Goal: Task Accomplishment & Management: Complete application form

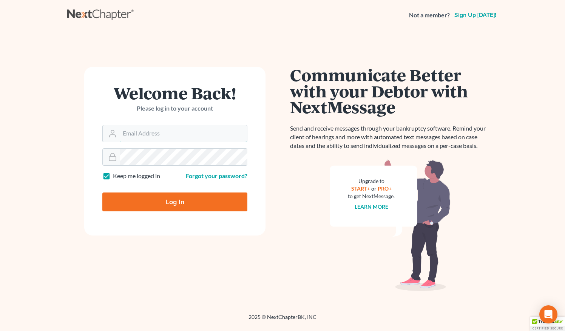
type input "[EMAIL_ADDRESS][DOMAIN_NAME]"
click at [184, 200] on input "Log In" at bounding box center [174, 202] width 145 height 19
type input "Thinking..."
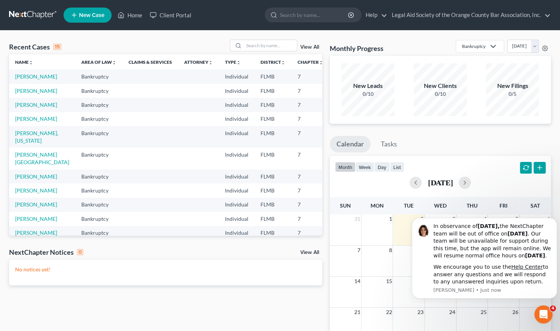
click at [97, 13] on span "New Case" at bounding box center [91, 15] width 25 height 6
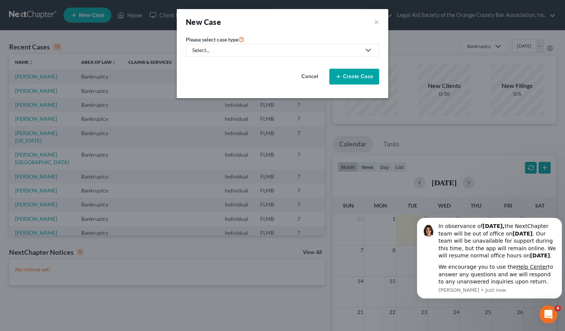
click at [370, 48] on icon at bounding box center [368, 50] width 9 height 9
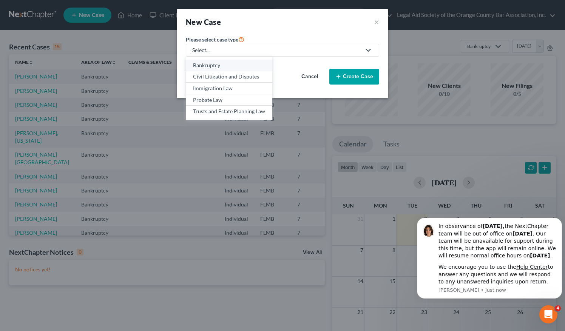
click at [243, 63] on div "Bankruptcy" at bounding box center [229, 66] width 72 height 8
select select "15"
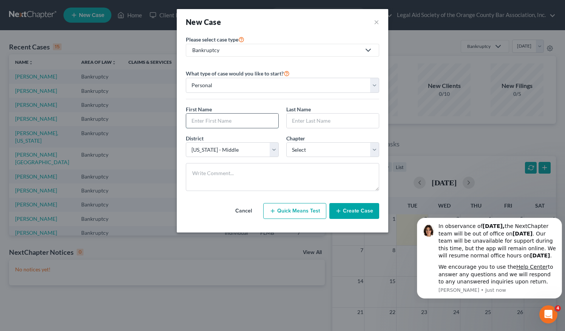
click at [246, 118] on input "text" at bounding box center [232, 121] width 92 height 14
click at [236, 116] on input "text" at bounding box center [232, 121] width 92 height 14
paste input "[PERSON_NAME]"
type input "[PERSON_NAME]"
click at [324, 119] on input "text" at bounding box center [333, 121] width 92 height 14
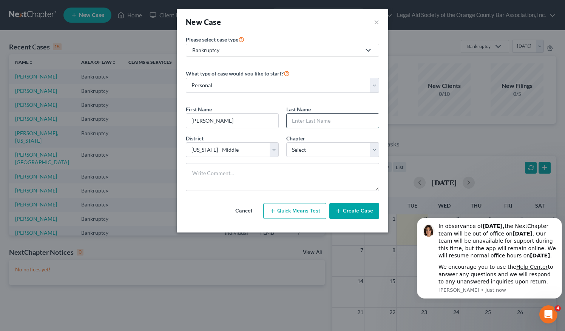
drag, startPoint x: 325, startPoint y: 119, endPoint x: 302, endPoint y: 121, distance: 22.8
paste input "[PERSON_NAME]"
drag, startPoint x: 307, startPoint y: 122, endPoint x: 273, endPoint y: 124, distance: 34.1
click at [273, 124] on div "First Name * [PERSON_NAME] Last Name * [PERSON_NAME]" at bounding box center [282, 119] width 201 height 29
type input "[PERSON_NAME]"
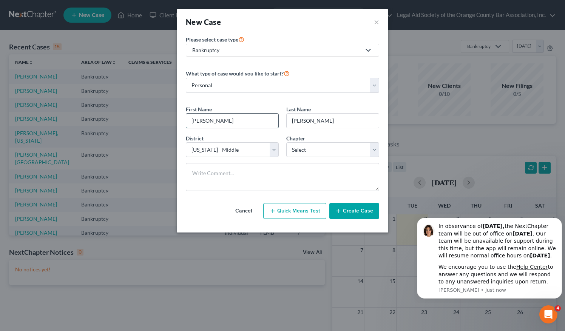
drag, startPoint x: 208, startPoint y: 121, endPoint x: 239, endPoint y: 113, distance: 31.5
click at [238, 116] on input "[PERSON_NAME]" at bounding box center [232, 121] width 92 height 14
type input "Qamar"
click at [292, 119] on input "[PERSON_NAME]" at bounding box center [333, 121] width 92 height 14
type input "[PERSON_NAME]"
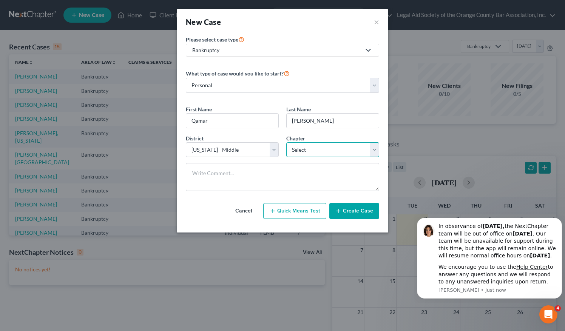
click at [319, 151] on select "Select 7 11 12 13" at bounding box center [332, 149] width 93 height 15
select select "0"
click at [286, 142] on select "Select 7 11 12 13" at bounding box center [332, 149] width 93 height 15
click at [356, 211] on button "Create Case" at bounding box center [355, 211] width 50 height 16
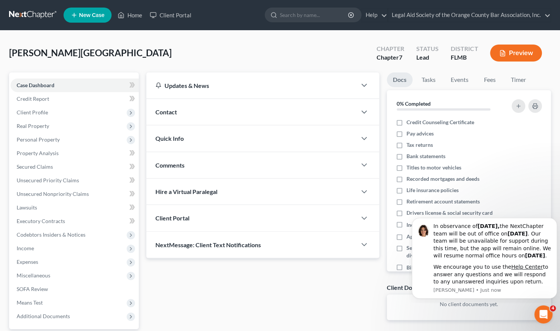
click at [208, 222] on div "Client Portal" at bounding box center [251, 218] width 210 height 26
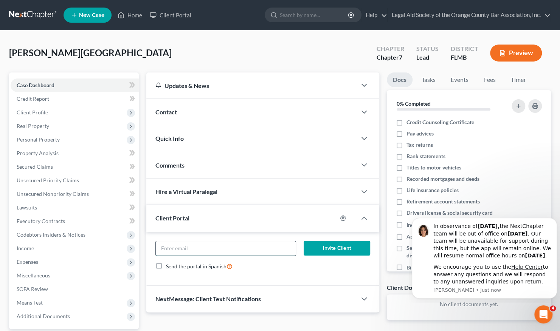
click at [207, 244] on input "email" at bounding box center [226, 248] width 140 height 14
click at [167, 246] on input "email" at bounding box center [226, 248] width 140 height 14
paste input "[EMAIL_ADDRESS][DOMAIN_NAME]"
type input "[EMAIL_ADDRESS][DOMAIN_NAME]"
click at [337, 249] on button "Invite Client" at bounding box center [336, 248] width 67 height 15
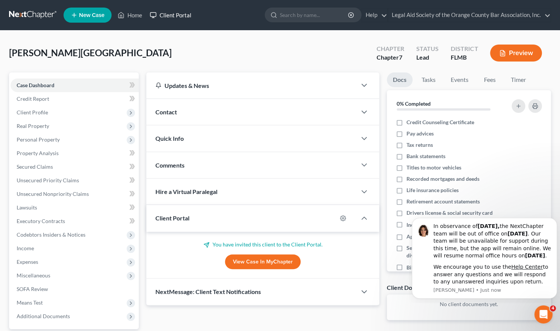
click at [178, 11] on link "Client Portal" at bounding box center [170, 15] width 49 height 14
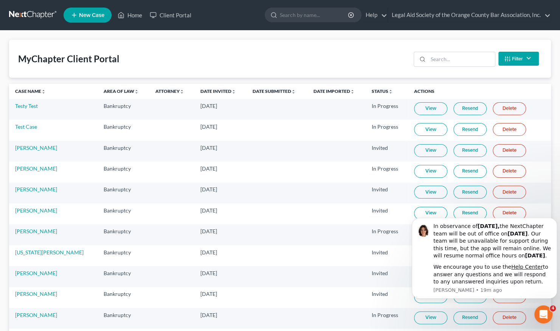
click at [90, 14] on span "New Case" at bounding box center [91, 15] width 25 height 6
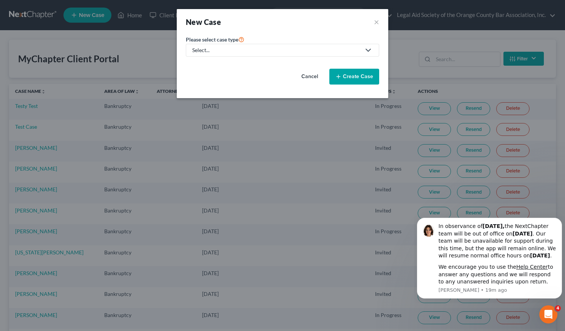
click at [309, 48] on div "Select..." at bounding box center [276, 50] width 169 height 8
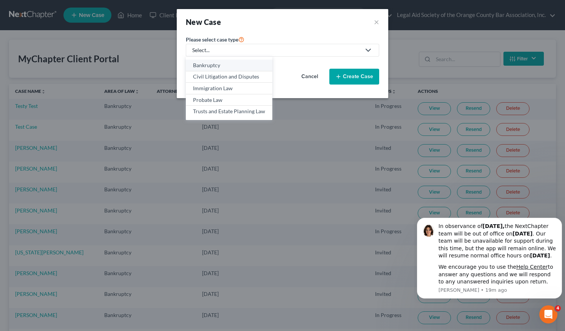
click at [238, 63] on div "Bankruptcy" at bounding box center [229, 66] width 72 height 8
select select "15"
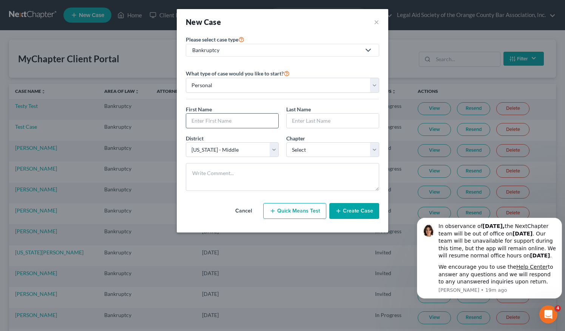
click at [216, 118] on input "text" at bounding box center [232, 121] width 92 height 14
click at [212, 119] on input "text" at bounding box center [232, 121] width 92 height 14
paste input "[PERSON_NAME]"
drag, startPoint x: 206, startPoint y: 122, endPoint x: 250, endPoint y: 119, distance: 44.0
click at [250, 119] on input "[PERSON_NAME]" at bounding box center [232, 121] width 92 height 14
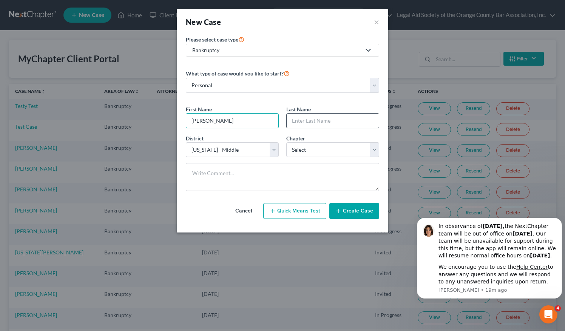
type input "[PERSON_NAME]"
click at [295, 122] on input "text" at bounding box center [333, 121] width 92 height 14
paste input "[PERSON_NAME]"
drag, startPoint x: 314, startPoint y: 123, endPoint x: 276, endPoint y: 126, distance: 37.9
click at [276, 126] on div "First Name * [PERSON_NAME] Last Name * [PERSON_NAME]" at bounding box center [282, 119] width 201 height 29
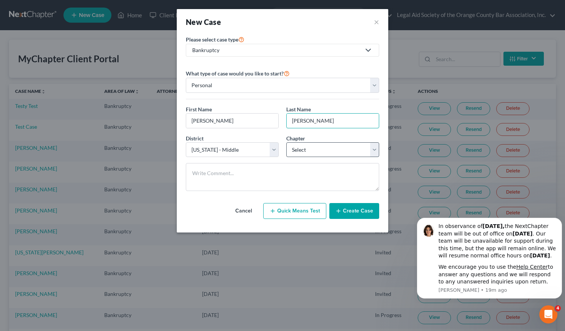
type input "[PERSON_NAME]"
click at [325, 148] on select "Select 7 11 12 13" at bounding box center [332, 149] width 93 height 15
select select "0"
click at [286, 142] on select "Select 7 11 12 13" at bounding box center [332, 149] width 93 height 15
click at [289, 116] on input "[PERSON_NAME]" at bounding box center [333, 121] width 92 height 14
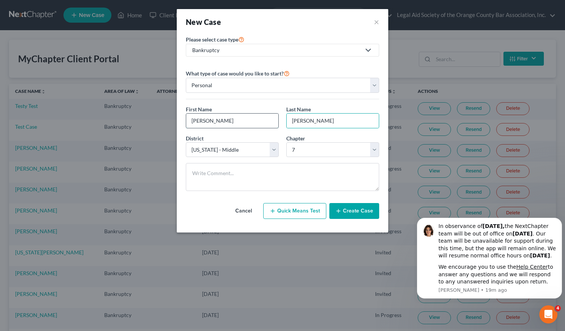
click at [191, 121] on input "[PERSON_NAME]" at bounding box center [232, 121] width 92 height 14
click at [354, 213] on button "Create Case" at bounding box center [355, 211] width 50 height 16
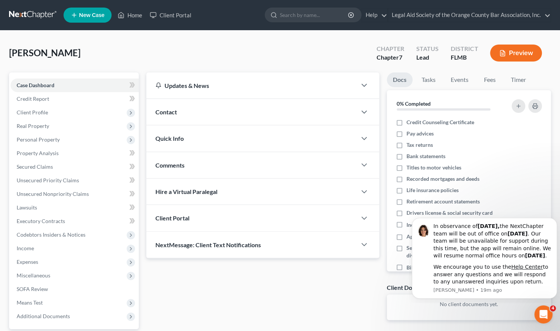
click at [186, 210] on div "Client Portal" at bounding box center [251, 218] width 210 height 26
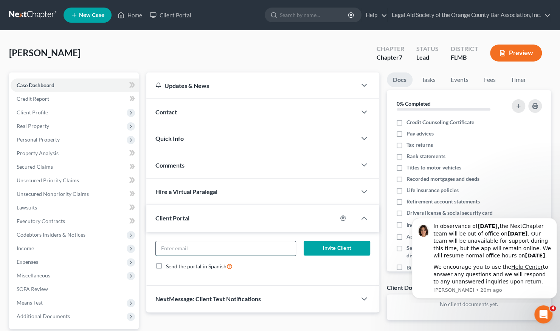
click at [167, 246] on input "email" at bounding box center [226, 248] width 140 height 14
paste input "[EMAIL_ADDRESS][DOMAIN_NAME]"
type input "[EMAIL_ADDRESS][DOMAIN_NAME]"
click at [341, 251] on button "Invite Client" at bounding box center [336, 248] width 67 height 15
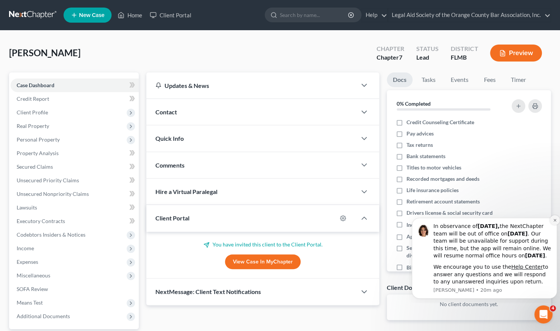
click at [555, 218] on icon "Dismiss notification" at bounding box center [554, 220] width 4 height 4
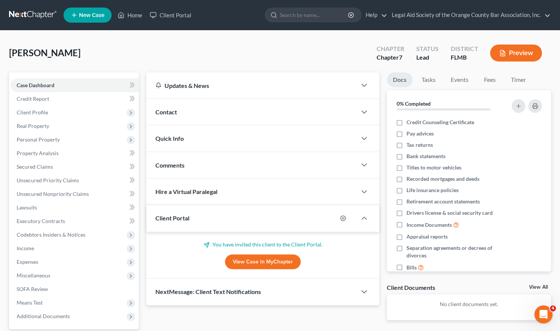
click at [182, 219] on span "Client Portal" at bounding box center [172, 218] width 34 height 7
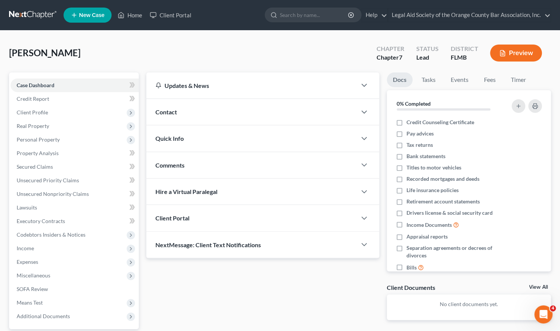
click at [182, 219] on span "Client Portal" at bounding box center [172, 218] width 34 height 7
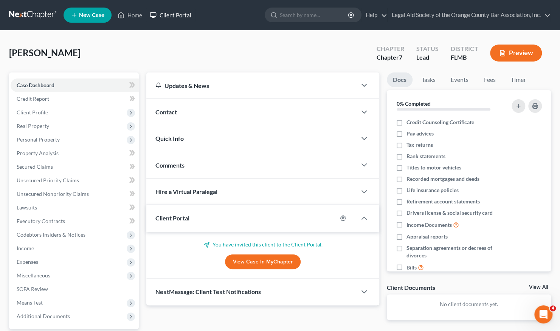
click at [175, 14] on link "Client Portal" at bounding box center [170, 15] width 49 height 14
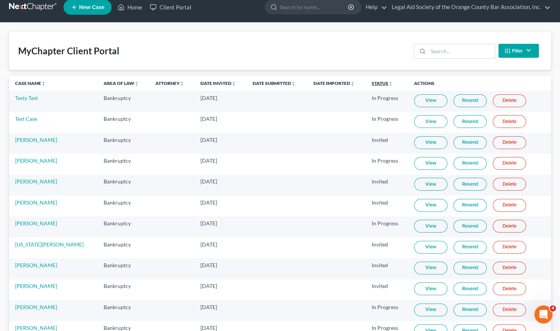
scroll to position [6, 0]
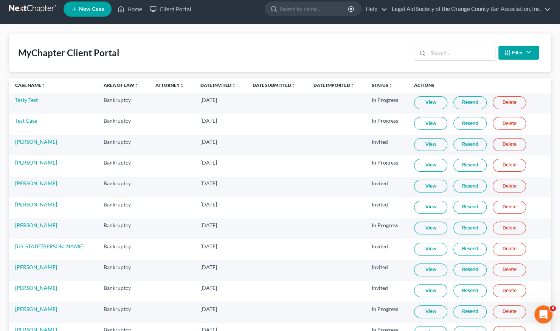
click at [91, 8] on span "New Case" at bounding box center [91, 9] width 25 height 6
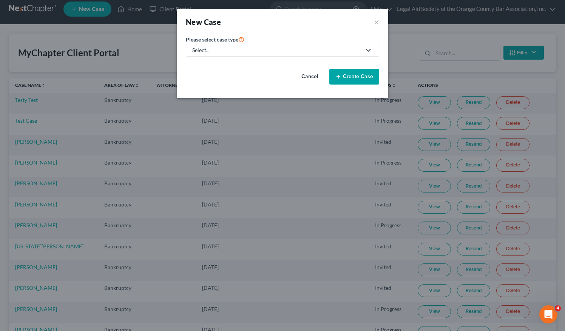
click at [275, 47] on div "Select..." at bounding box center [276, 50] width 169 height 8
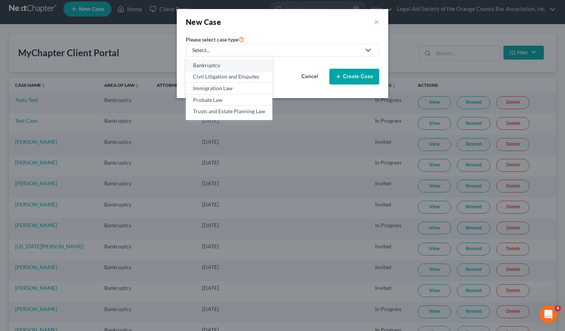
click at [225, 64] on div "Bankruptcy" at bounding box center [229, 66] width 72 height 8
select select "15"
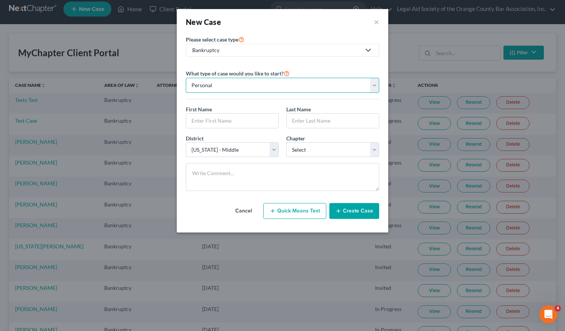
click at [220, 82] on select "Personal Business" at bounding box center [282, 85] width 193 height 15
click at [195, 117] on input "text" at bounding box center [232, 121] width 92 height 14
click at [215, 117] on input "text" at bounding box center [232, 121] width 92 height 14
paste input "[PERSON_NAME]"
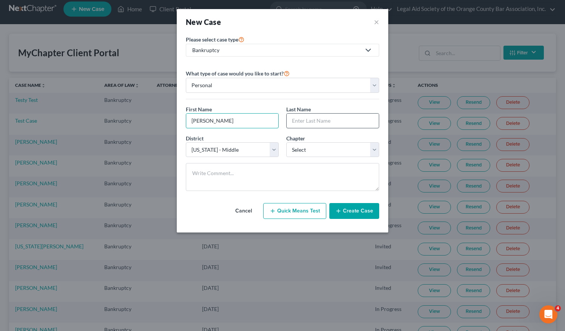
type input "[PERSON_NAME]"
click at [306, 121] on input "text" at bounding box center [333, 121] width 92 height 14
drag, startPoint x: 306, startPoint y: 121, endPoint x: 293, endPoint y: 117, distance: 13.5
click at [293, 117] on input "text" at bounding box center [333, 121] width 92 height 14
paste input "[PERSON_NAME]"
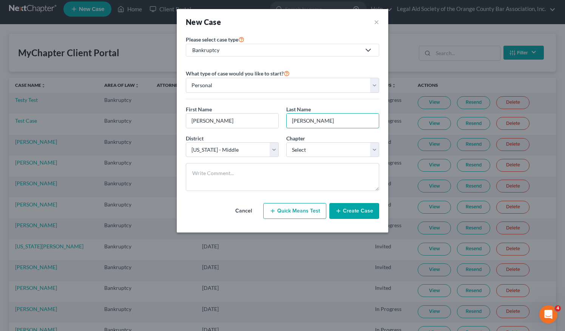
drag, startPoint x: 308, startPoint y: 121, endPoint x: 280, endPoint y: 121, distance: 28.7
click at [280, 121] on div "First Name * [PERSON_NAME] Last Name * [PERSON_NAME]" at bounding box center [282, 119] width 201 height 29
type input "[PERSON_NAME]"
drag, startPoint x: 209, startPoint y: 120, endPoint x: 238, endPoint y: 122, distance: 29.5
click at [238, 122] on input "[PERSON_NAME]" at bounding box center [232, 121] width 92 height 14
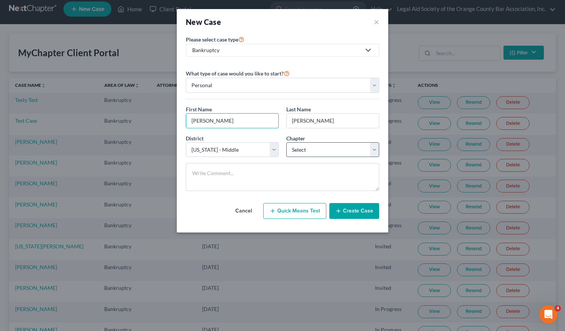
type input "[PERSON_NAME]"
click at [300, 152] on select "Select 7 11 12 13" at bounding box center [332, 149] width 93 height 15
select select "0"
click at [286, 142] on select "Select 7 11 12 13" at bounding box center [332, 149] width 93 height 15
click at [188, 118] on input "[PERSON_NAME]" at bounding box center [232, 121] width 92 height 14
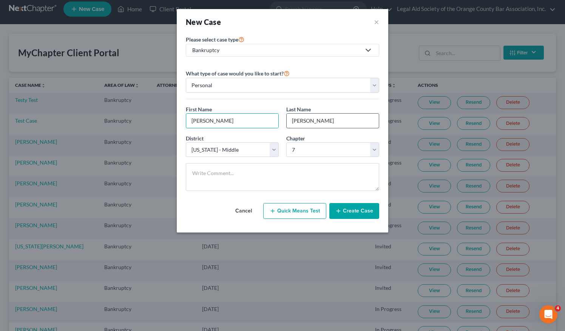
click at [288, 118] on input "[PERSON_NAME]" at bounding box center [333, 121] width 92 height 14
click at [356, 214] on button "Create Case" at bounding box center [355, 211] width 50 height 16
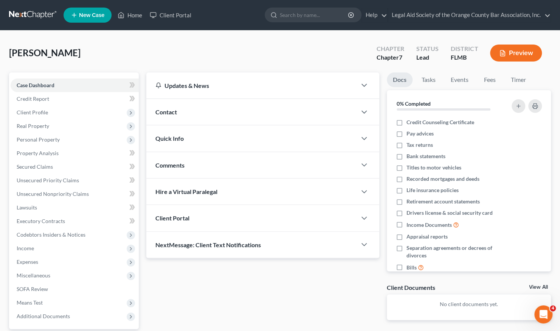
click at [228, 220] on div "Client Portal" at bounding box center [251, 218] width 210 height 26
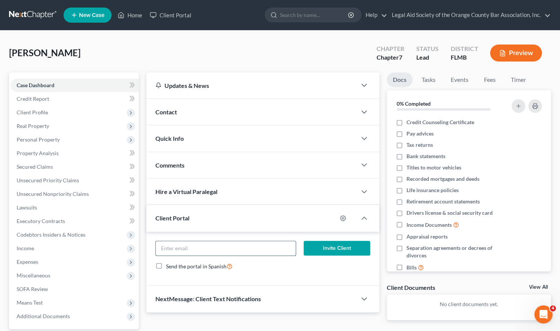
click at [201, 246] on input "email" at bounding box center [226, 248] width 140 height 14
click at [210, 249] on input "email" at bounding box center [226, 248] width 140 height 14
paste input "[EMAIL_ADDRESS][DOMAIN_NAME]"
type input "[EMAIL_ADDRESS][DOMAIN_NAME]"
click at [335, 250] on button "Invite Client" at bounding box center [336, 248] width 67 height 15
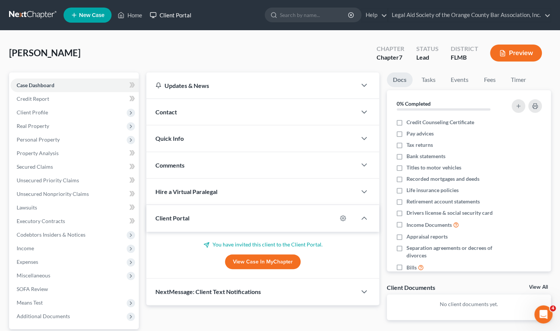
click at [176, 17] on link "Client Portal" at bounding box center [170, 15] width 49 height 14
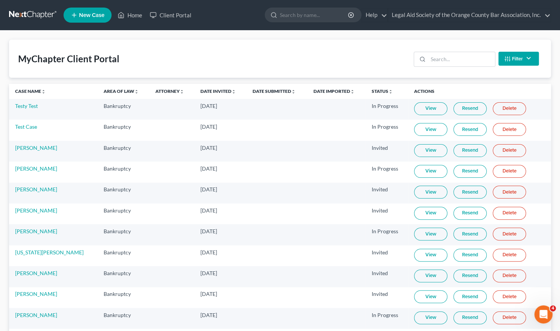
click at [526, 62] on button "Filter" at bounding box center [518, 59] width 40 height 14
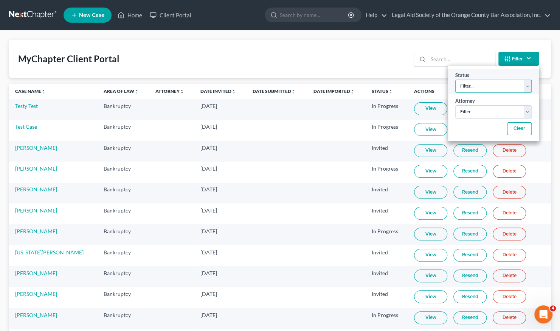
click at [524, 83] on select "Filter... Invited In Progress Ready To Review Reviewed Imported Sent Back To De…" at bounding box center [493, 86] width 76 height 13
click at [347, 58] on div "MyChapter Client Portal Filter Status Filter... Invited In Progress Ready To Re…" at bounding box center [279, 59] width 541 height 38
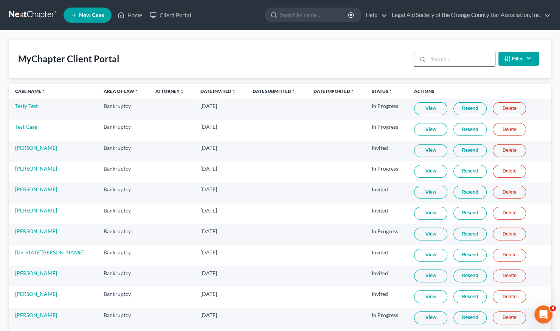
click at [439, 65] on input "search" at bounding box center [461, 59] width 67 height 14
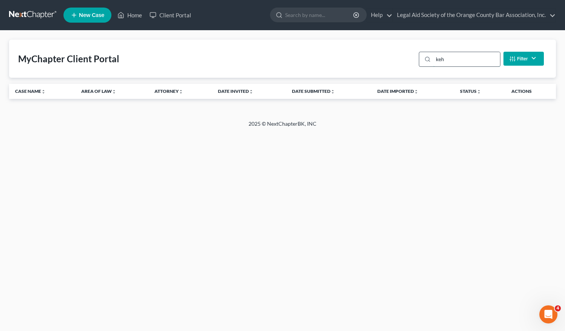
type input "[PERSON_NAME]"
drag, startPoint x: 452, startPoint y: 59, endPoint x: 433, endPoint y: 61, distance: 19.4
click at [433, 61] on div "[PERSON_NAME]" at bounding box center [460, 59] width 82 height 15
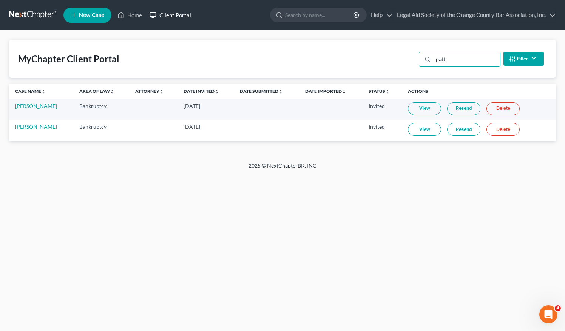
type input "patt"
click at [175, 11] on link "Client Portal" at bounding box center [170, 15] width 49 height 14
drag, startPoint x: 449, startPoint y: 61, endPoint x: 434, endPoint y: 60, distance: 14.8
click at [431, 63] on div "patt" at bounding box center [460, 59] width 82 height 15
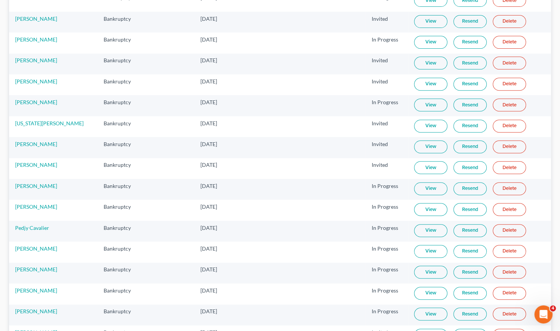
scroll to position [151, 0]
